Goal: Task Accomplishment & Management: Complete application form

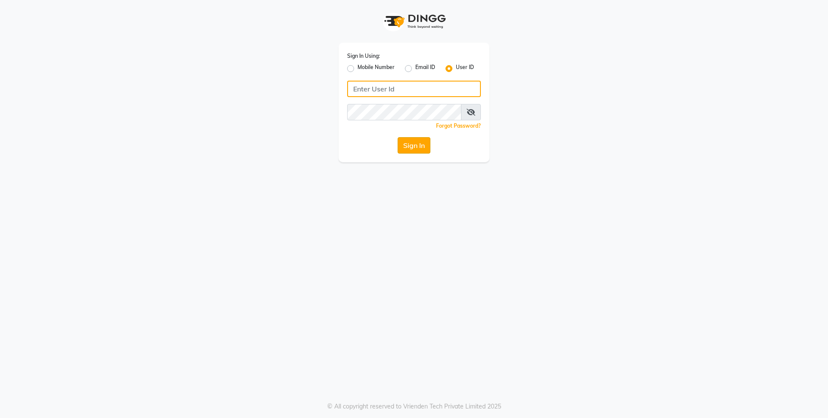
type input "alenna"
click at [407, 142] on button "Sign In" at bounding box center [413, 145] width 33 height 16
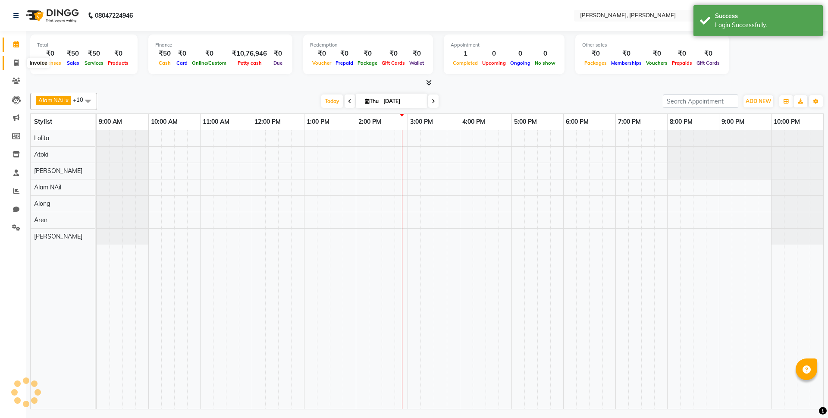
select select "en"
click at [16, 60] on icon at bounding box center [16, 62] width 5 height 6
select select "service"
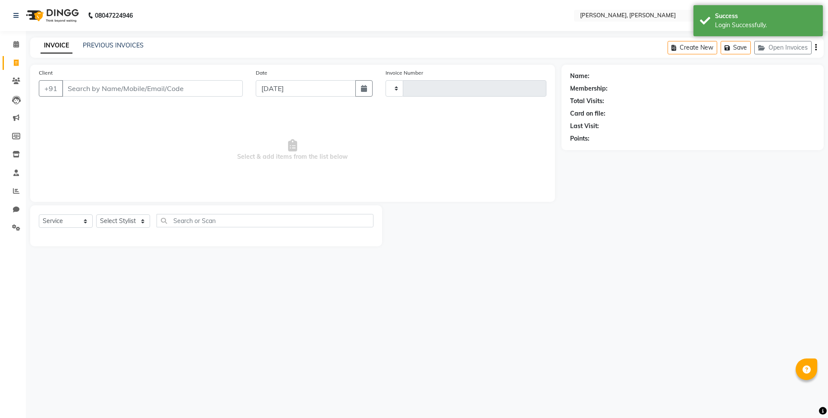
type input "0614"
select select "5264"
click at [130, 220] on select "Select Stylist Alam NAil Along Aren Atoki [PERSON_NAME] [PERSON_NAME]" at bounding box center [123, 220] width 54 height 13
select select "53296"
click at [96, 214] on select "Select Stylist Alam NAil Along Aren Atoki [PERSON_NAME] [PERSON_NAME]" at bounding box center [123, 220] width 54 height 13
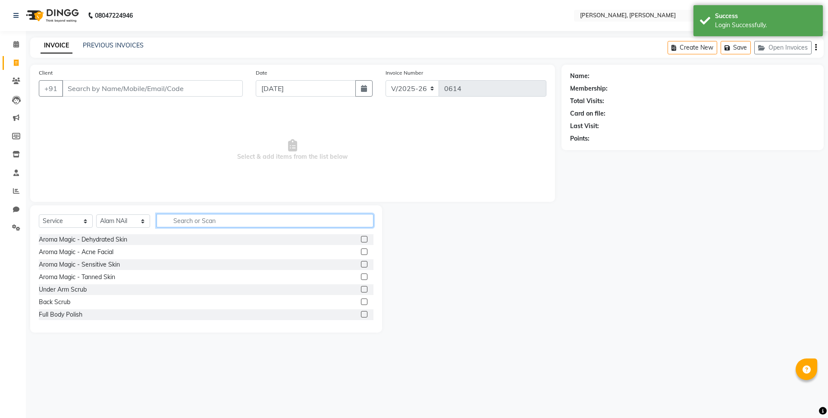
click at [176, 222] on input "text" at bounding box center [264, 220] width 217 height 13
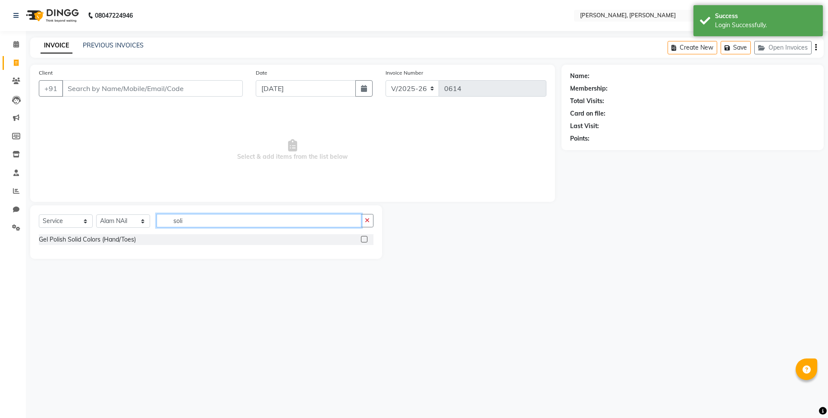
type input "soli"
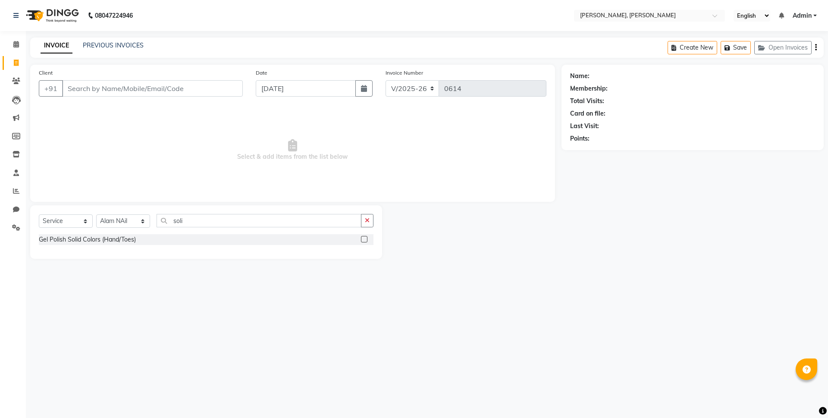
click at [364, 236] on label at bounding box center [364, 239] width 6 height 6
click at [364, 237] on input "checkbox" at bounding box center [364, 240] width 6 height 6
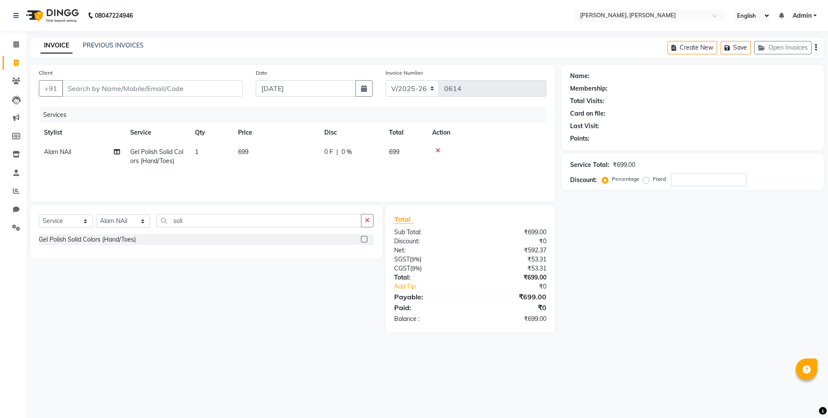
click at [364, 238] on label at bounding box center [364, 239] width 6 height 6
click at [364, 238] on input "checkbox" at bounding box center [364, 240] width 6 height 6
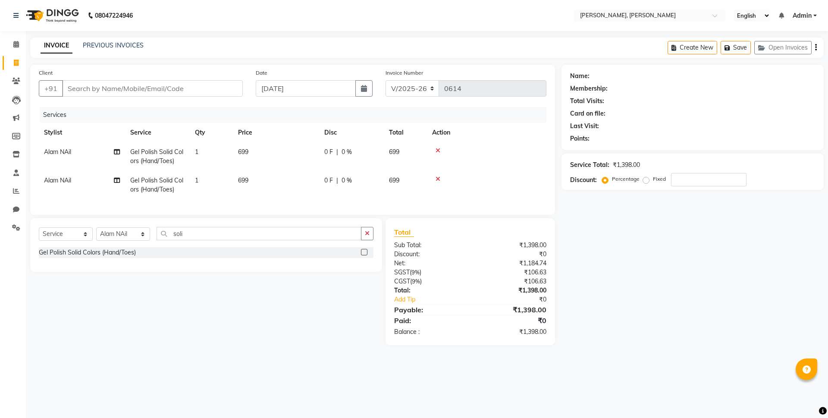
click at [364, 255] on label at bounding box center [364, 252] width 6 height 6
click at [364, 255] on input "checkbox" at bounding box center [364, 253] width 6 height 6
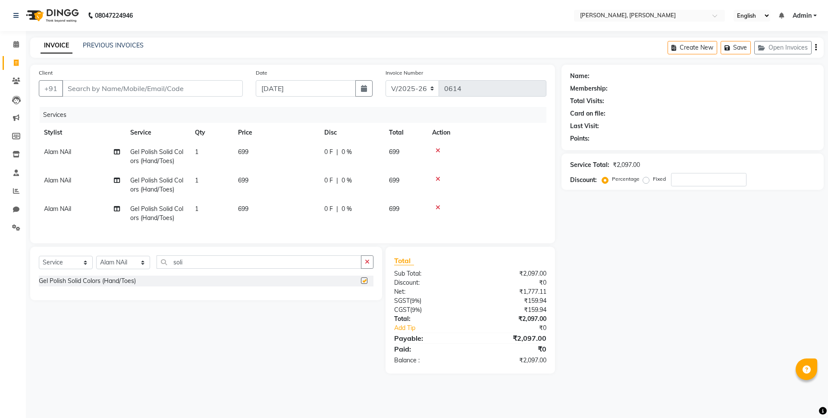
checkbox input "false"
click at [189, 269] on input "soli" at bounding box center [258, 261] width 205 height 13
drag, startPoint x: 186, startPoint y: 270, endPoint x: 169, endPoint y: 271, distance: 16.8
click at [169, 269] on input "soli" at bounding box center [258, 261] width 205 height 13
type input "french"
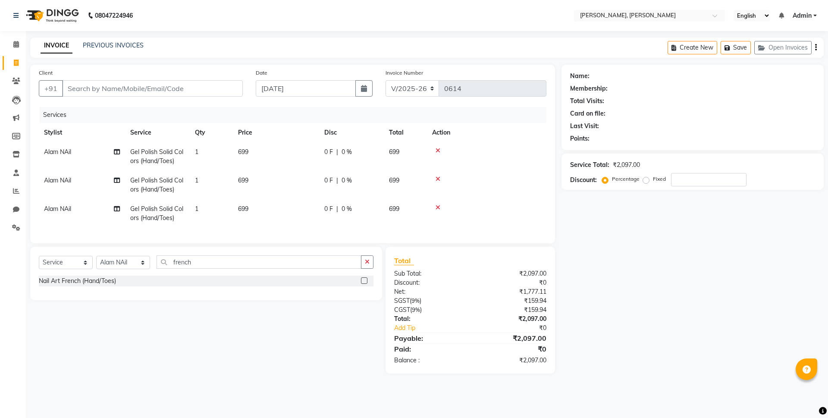
click at [362, 284] on label at bounding box center [364, 280] width 6 height 6
click at [362, 284] on input "checkbox" at bounding box center [364, 281] width 6 height 6
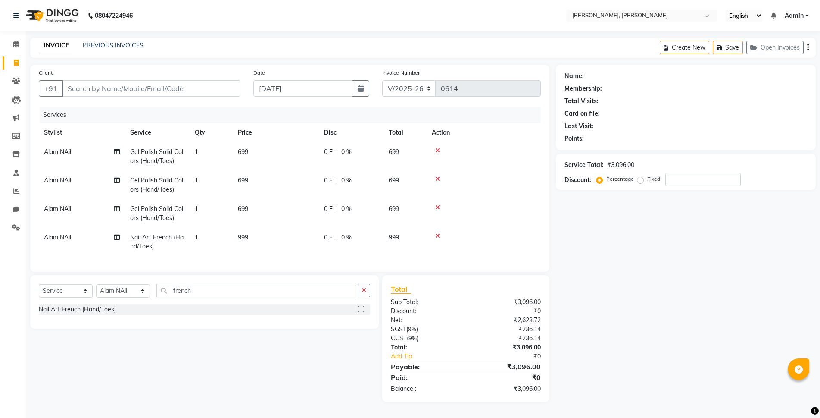
click at [362, 312] on label at bounding box center [361, 309] width 6 height 6
click at [362, 312] on input "checkbox" at bounding box center [361, 309] width 6 height 6
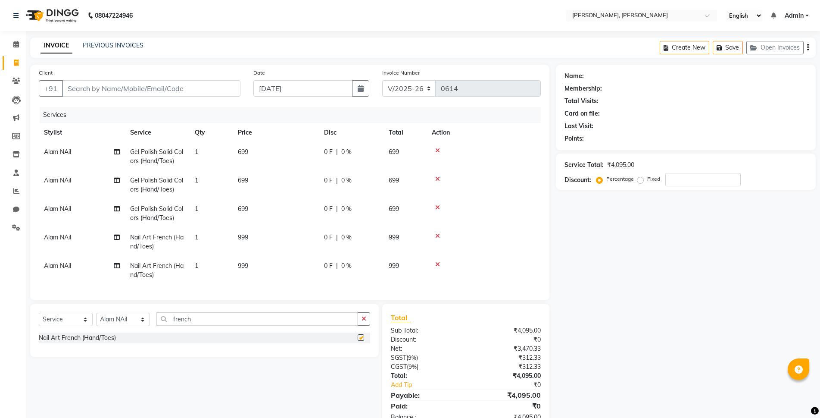
checkbox input "false"
click at [198, 325] on input "french" at bounding box center [257, 318] width 202 height 13
drag, startPoint x: 199, startPoint y: 326, endPoint x: 153, endPoint y: 324, distance: 45.3
click at [153, 324] on div "Select Service Product Membership Package Voucher Prepaid Gift Card Select Styl…" at bounding box center [204, 322] width 331 height 20
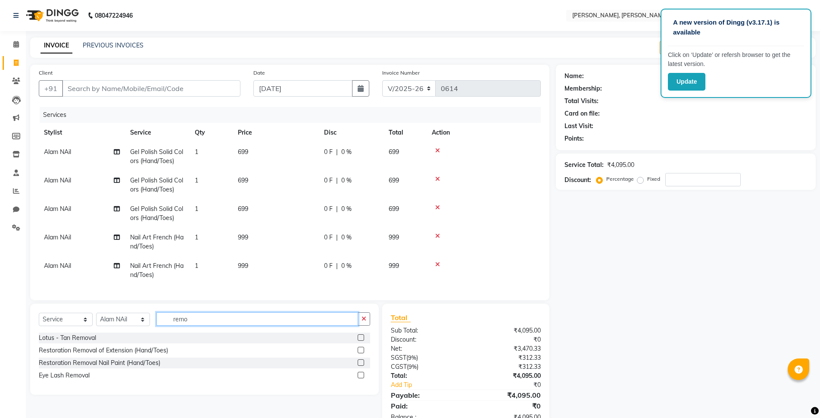
type input "remo"
click at [361, 366] on label at bounding box center [361, 362] width 6 height 6
click at [361, 366] on input "checkbox" at bounding box center [361, 363] width 6 height 6
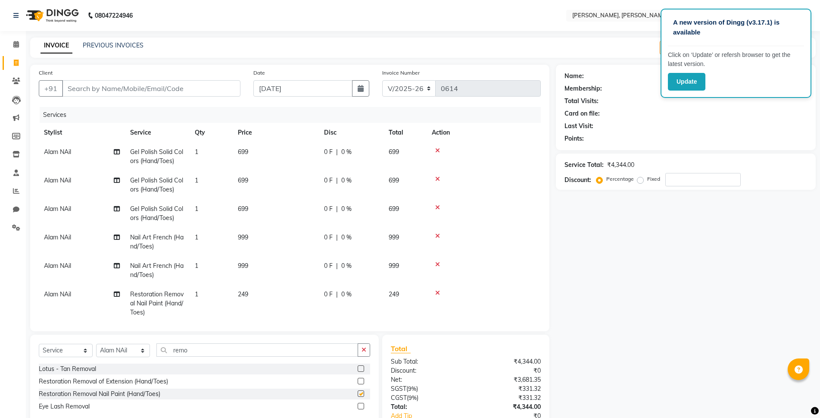
checkbox input "false"
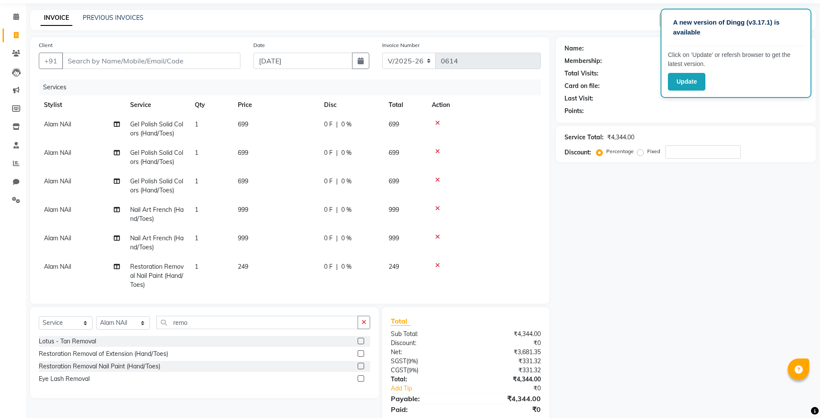
scroll to position [43, 0]
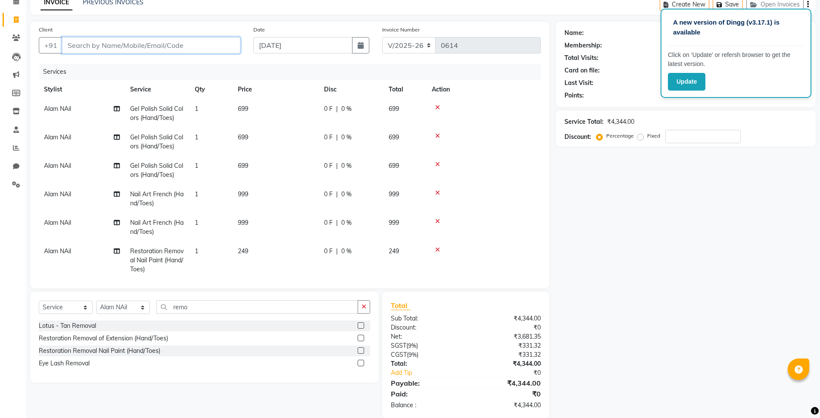
click at [100, 49] on input "Client" at bounding box center [151, 45] width 178 height 16
type input "a"
type input "0"
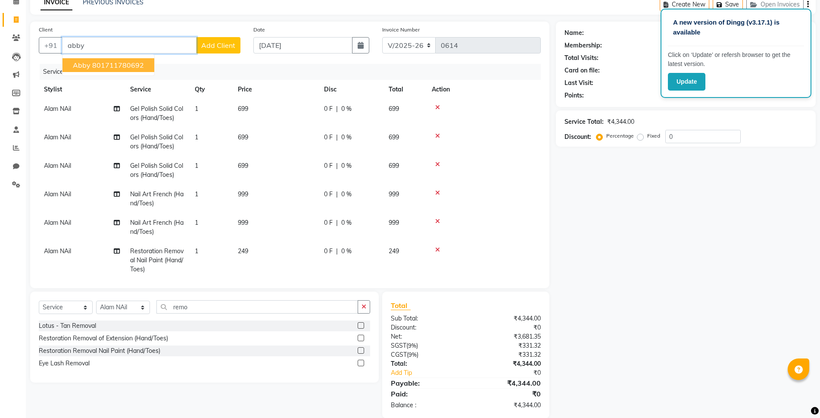
click at [86, 64] on span "abby" at bounding box center [82, 65] width 18 height 9
type input "801711780692"
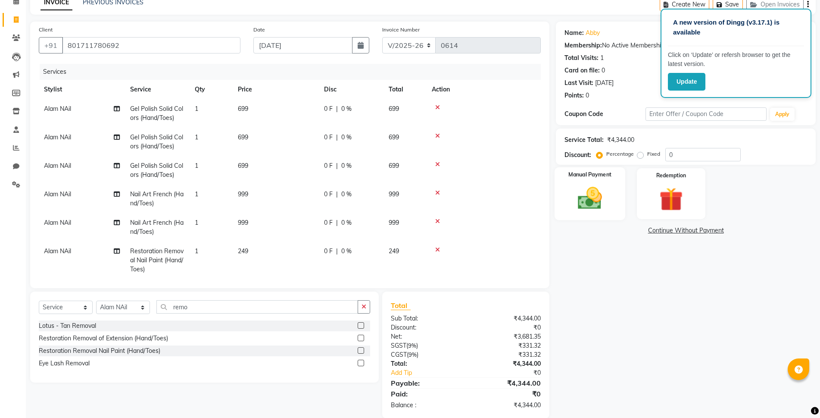
click at [588, 181] on div "Manual Payment" at bounding box center [590, 193] width 71 height 53
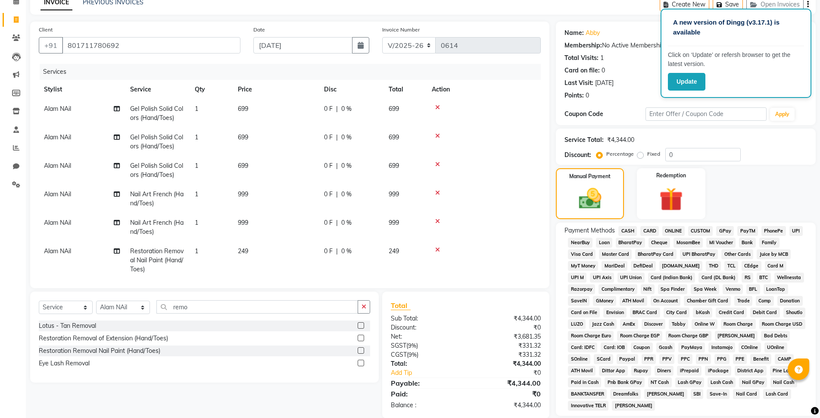
click at [672, 231] on span "ONLINE" at bounding box center [674, 231] width 22 height 10
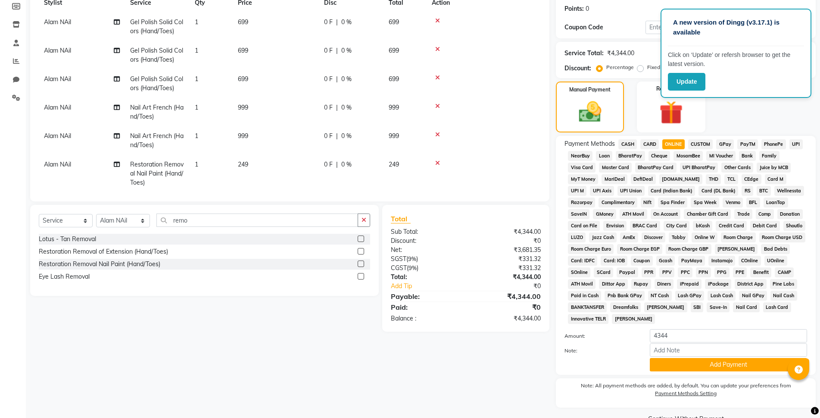
scroll to position [150, 0]
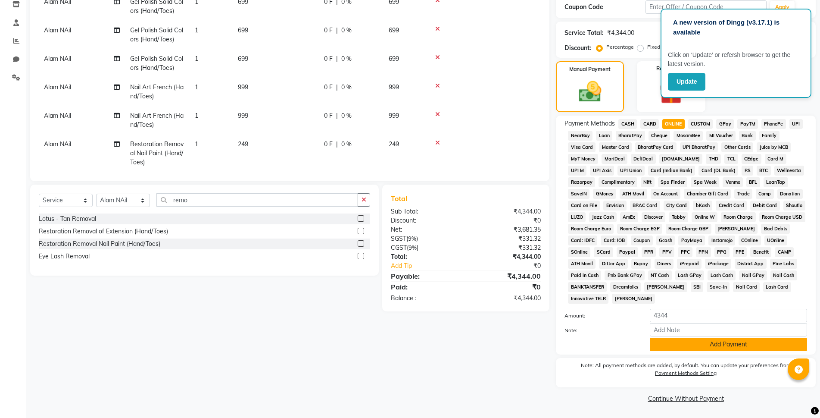
click at [691, 347] on button "Add Payment" at bounding box center [728, 344] width 157 height 13
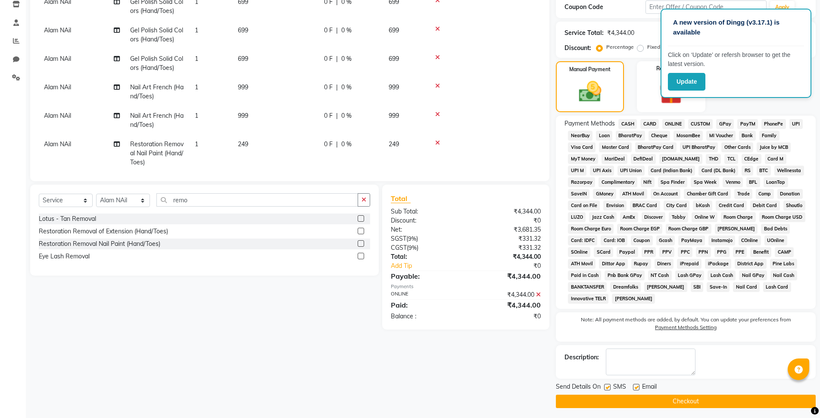
click at [688, 403] on button "Checkout" at bounding box center [686, 400] width 260 height 13
